Goal: Task Accomplishment & Management: Use online tool/utility

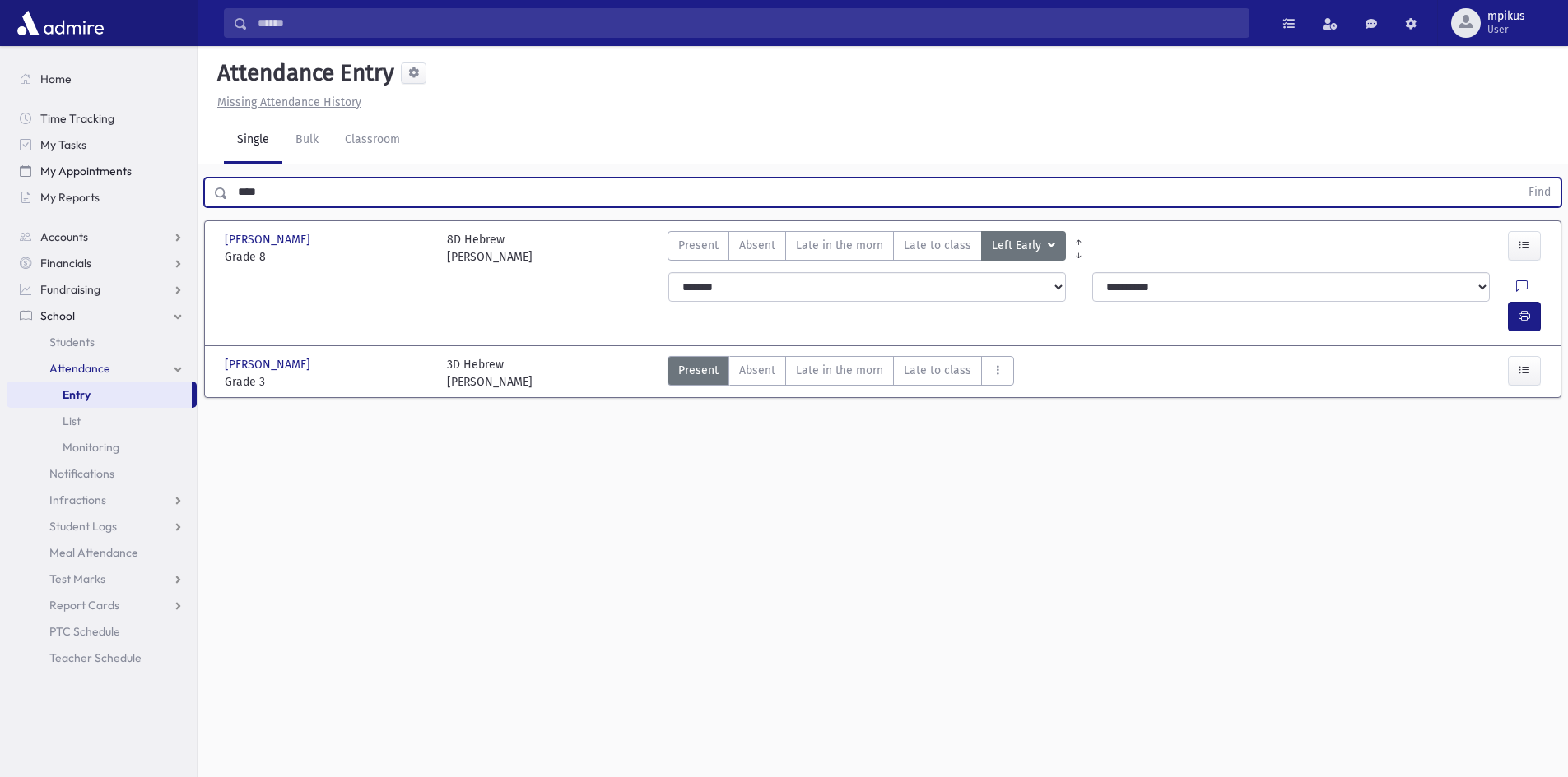
drag, startPoint x: 353, startPoint y: 192, endPoint x: 175, endPoint y: 161, distance: 180.7
click at [175, 161] on div "Search Results All Accounts" at bounding box center [784, 407] width 1568 height 814
type input "****"
click at [1518, 179] on button "Find" at bounding box center [1539, 193] width 42 height 28
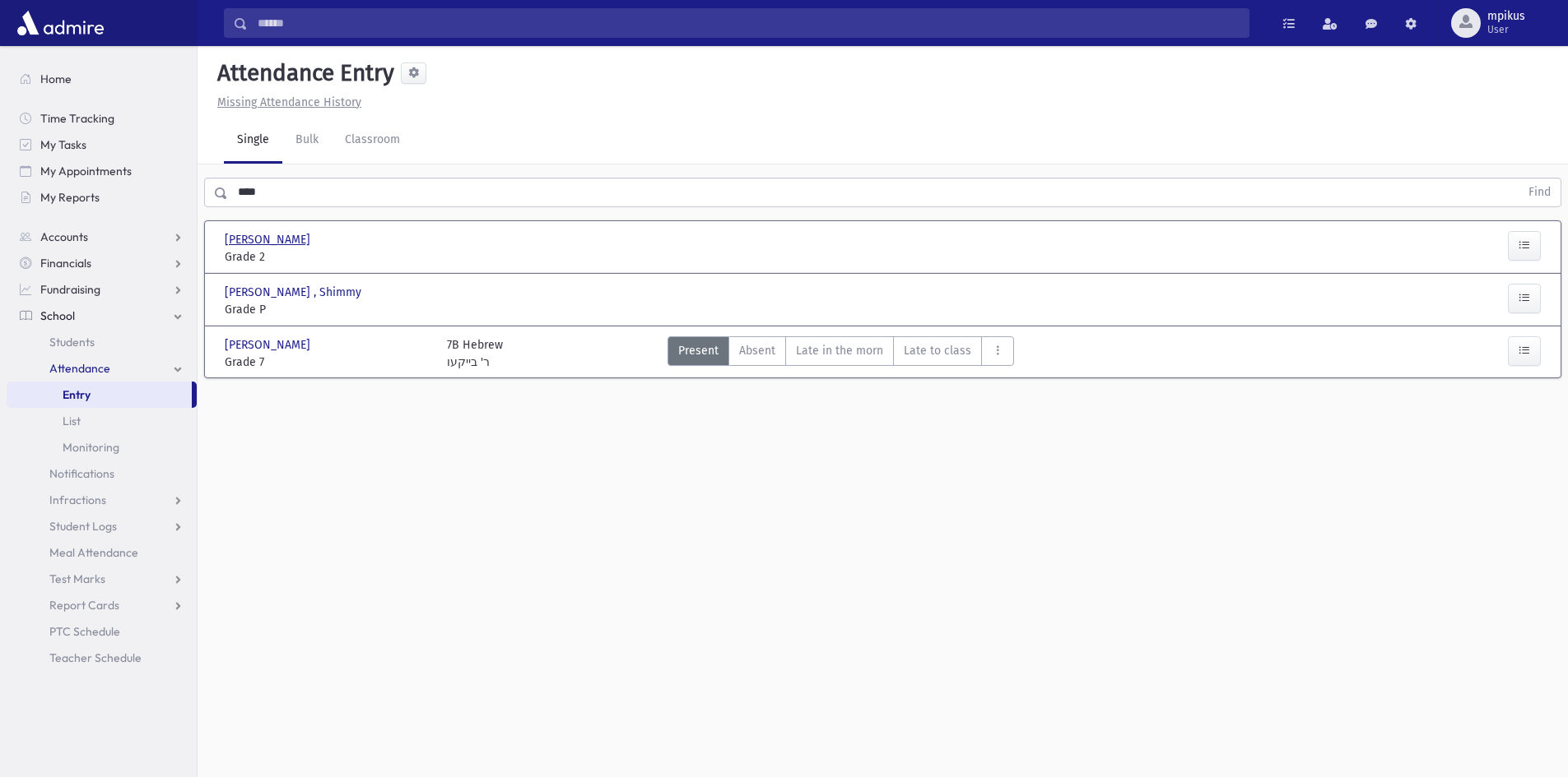
click at [313, 237] on span "[PERSON_NAME]" at bounding box center [268, 240] width 89 height 18
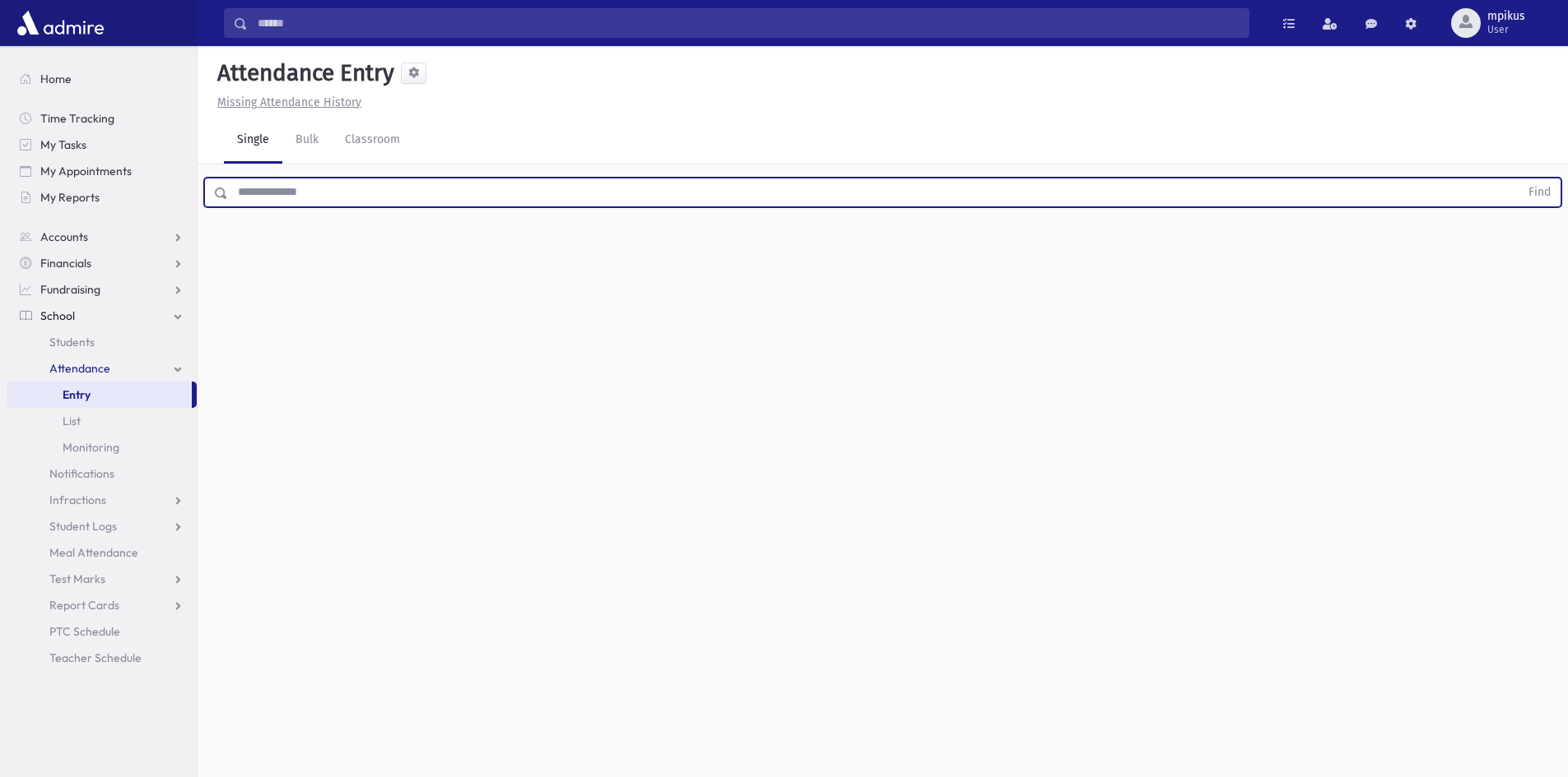
click at [340, 194] on input "text" at bounding box center [874, 193] width 1292 height 30
click at [1518, 179] on button "Find" at bounding box center [1539, 193] width 42 height 28
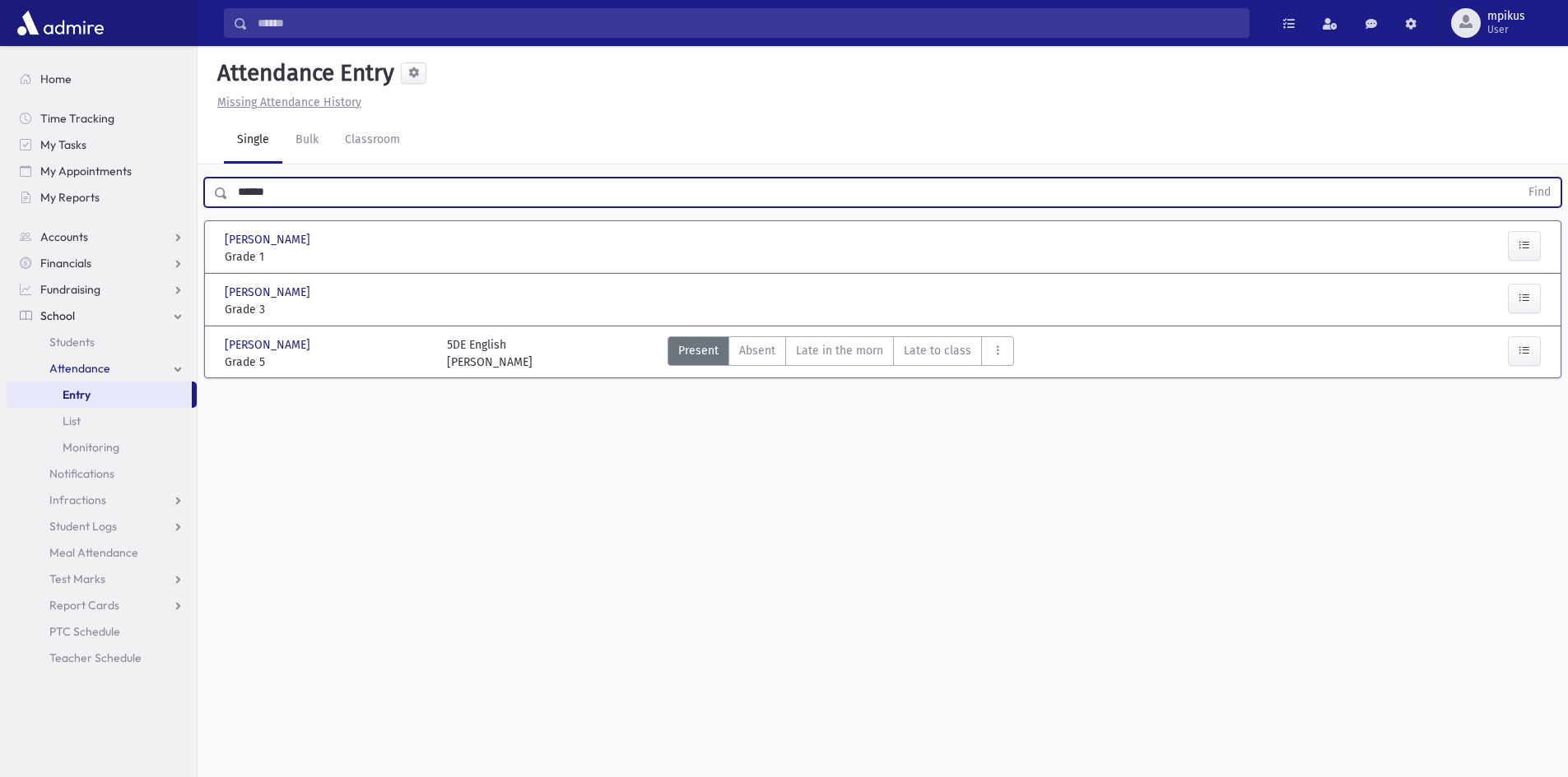
drag, startPoint x: 354, startPoint y: 191, endPoint x: 0, endPoint y: 140, distance: 357.7
click at [0, 140] on div "Search Results All Accounts" at bounding box center [784, 407] width 1568 height 814
click at [1518, 179] on button "Find" at bounding box center [1539, 193] width 42 height 28
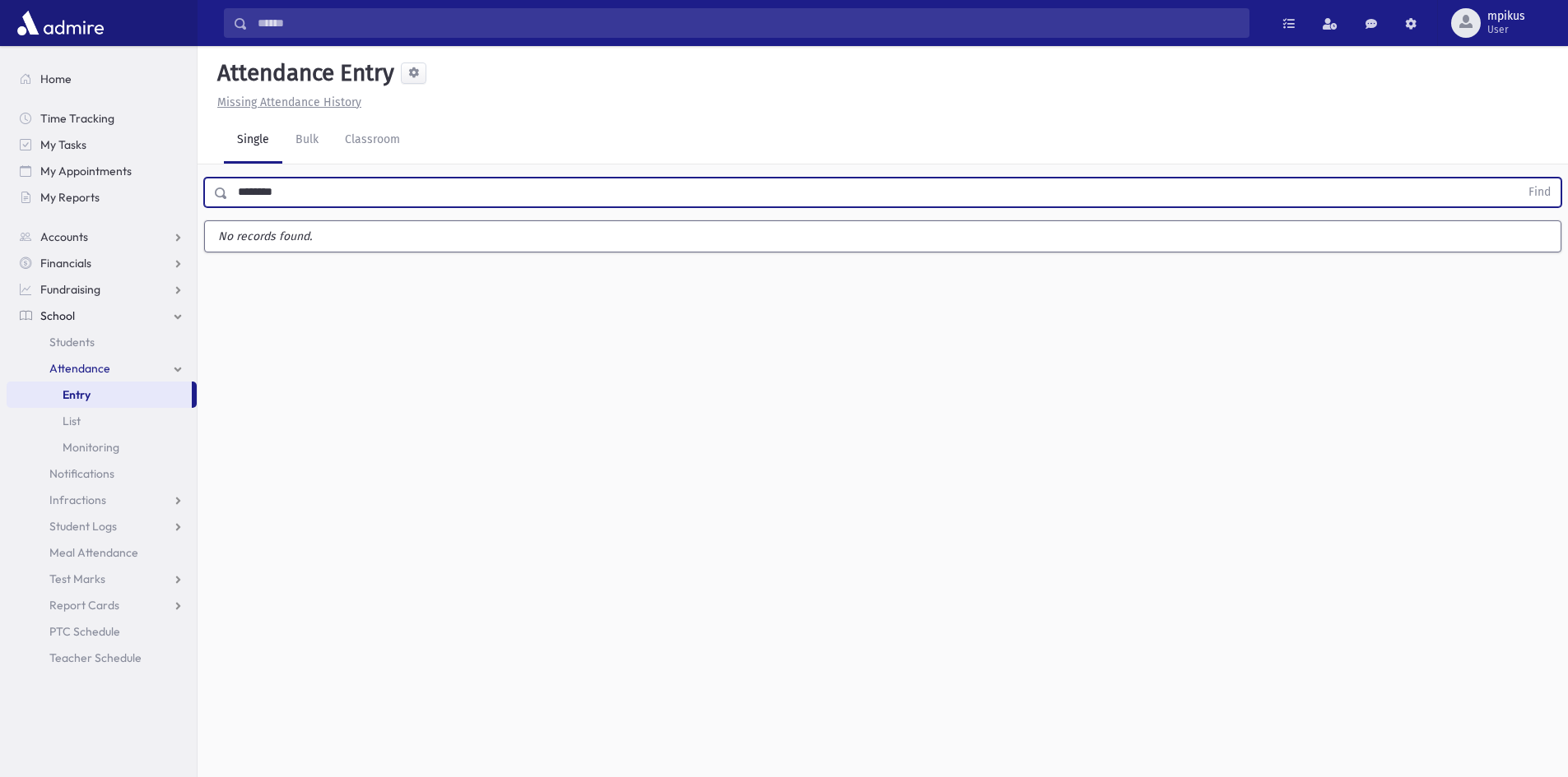
click at [1518, 179] on button "Find" at bounding box center [1539, 193] width 42 height 28
drag, startPoint x: 293, startPoint y: 193, endPoint x: 193, endPoint y: 179, distance: 101.0
click at [193, 179] on div "Search Results All Accounts" at bounding box center [784, 407] width 1568 height 814
click at [1518, 179] on button "Find" at bounding box center [1539, 193] width 42 height 28
drag, startPoint x: 329, startPoint y: 194, endPoint x: 70, endPoint y: 168, distance: 260.3
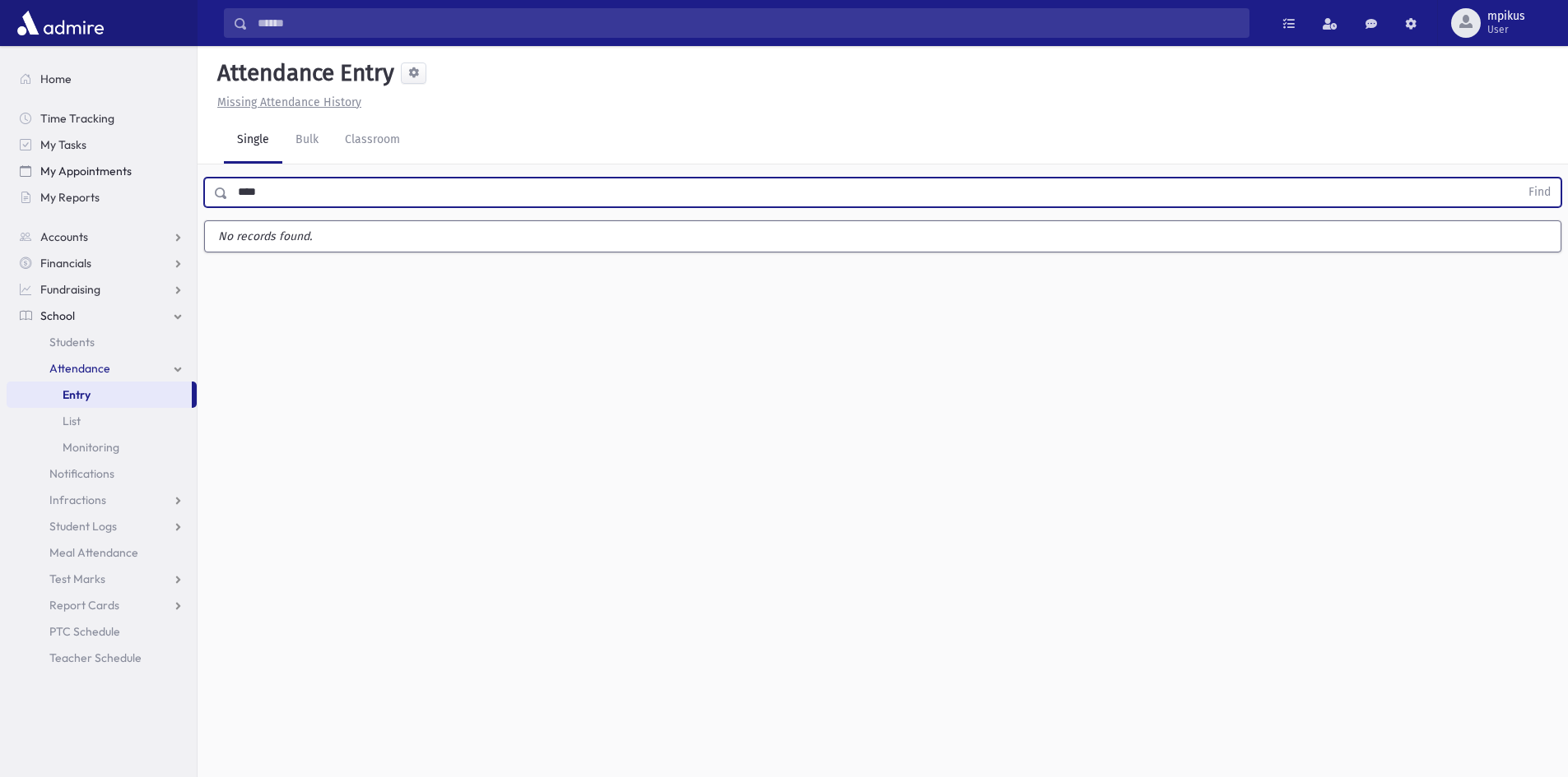
click at [70, 168] on div "Search Results All Accounts" at bounding box center [784, 407] width 1568 height 814
type input "*****"
click at [1518, 179] on button "Find" at bounding box center [1539, 193] width 42 height 28
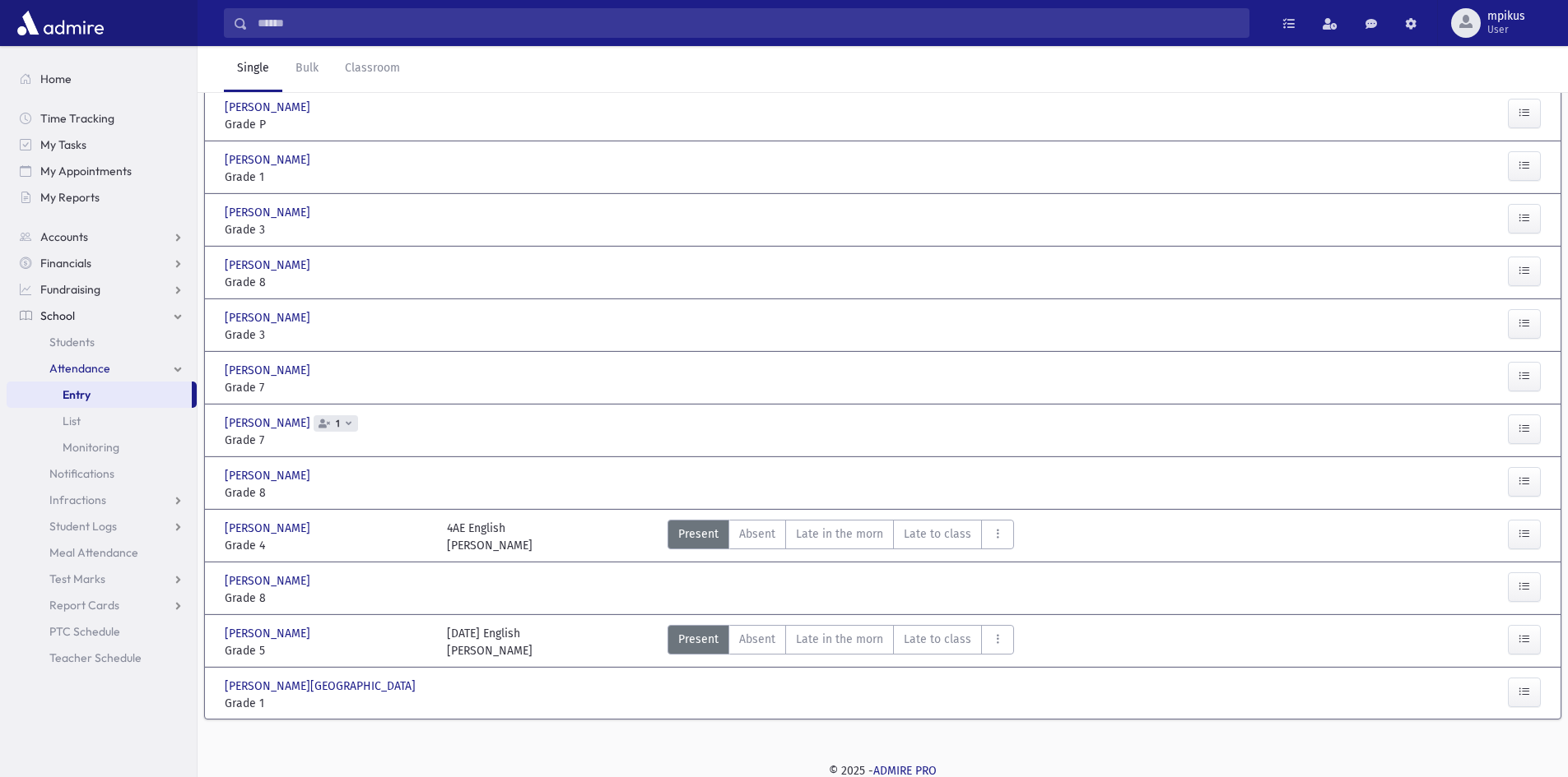
scroll to position [135, 0]
